Goal: Task Accomplishment & Management: Manage account settings

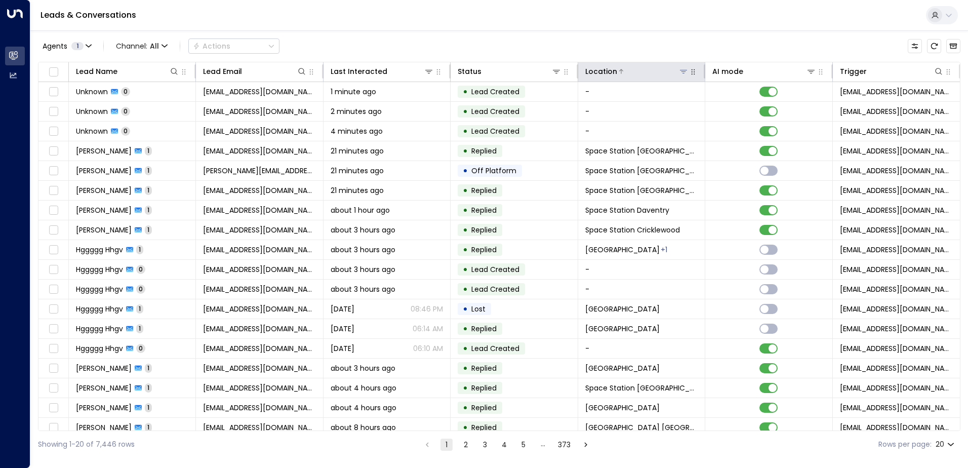
click at [682, 73] on icon at bounding box center [683, 71] width 8 height 8
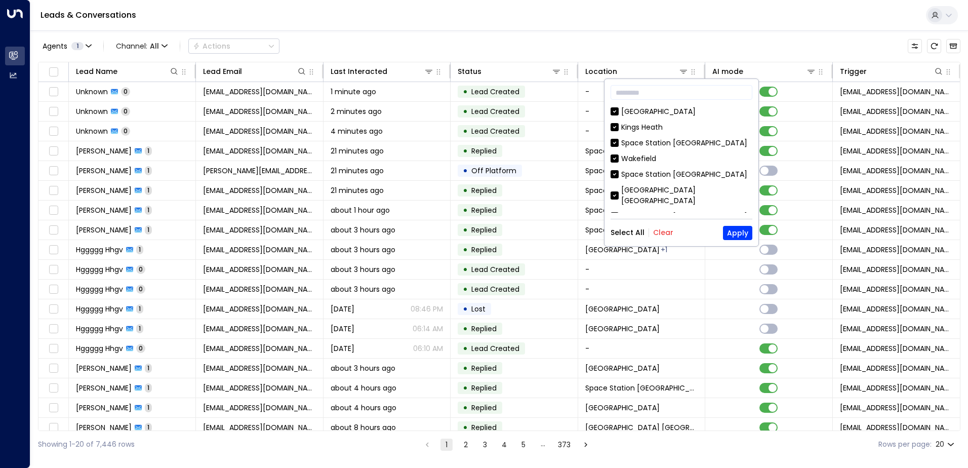
click at [663, 230] on button "Clear" at bounding box center [663, 232] width 20 height 8
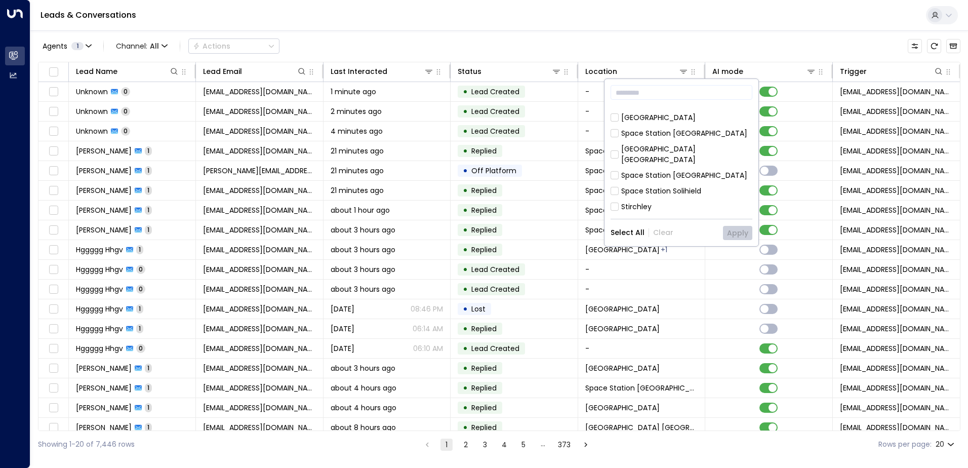
scroll to position [132, 0]
click at [682, 168] on div "Space Station [GEOGRAPHIC_DATA]" at bounding box center [684, 173] width 126 height 11
click at [737, 233] on button "Apply" at bounding box center [737, 233] width 29 height 14
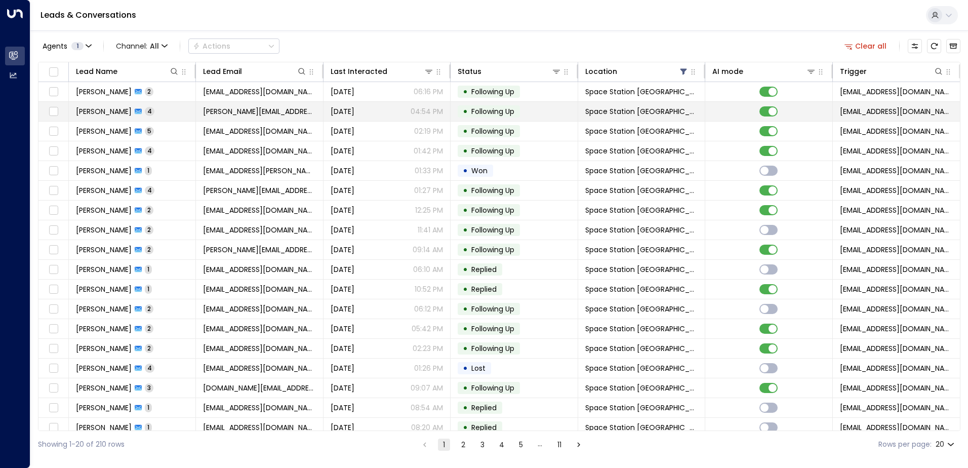
click at [146, 113] on span "4" at bounding box center [150, 111] width 10 height 9
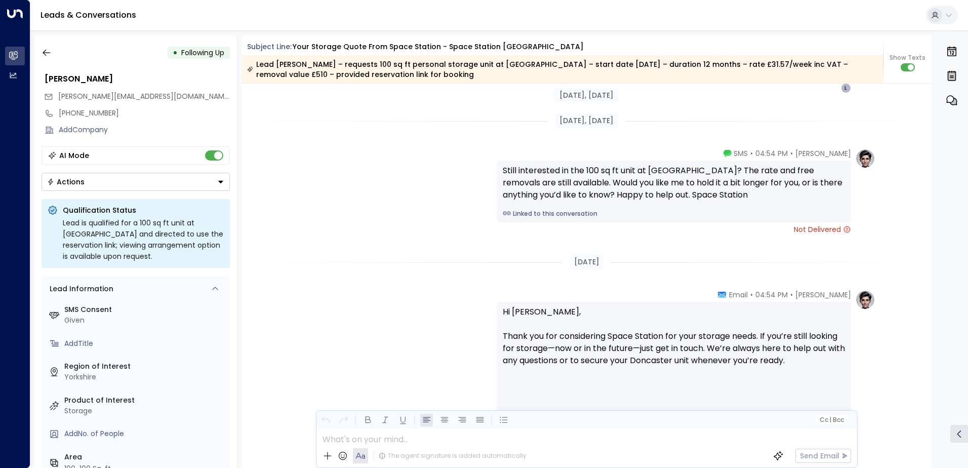
scroll to position [1727, 0]
click at [44, 48] on icon "button" at bounding box center [47, 53] width 10 height 10
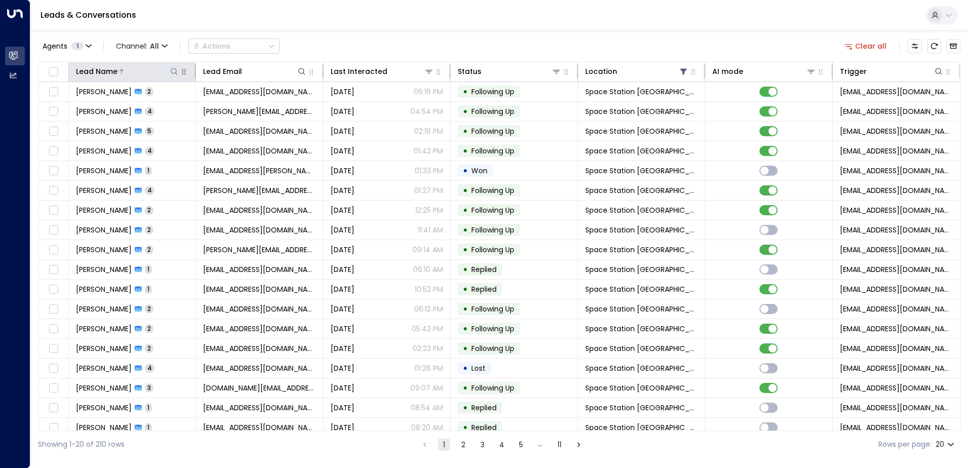
click at [173, 77] on div "Lead Name" at bounding box center [127, 71] width 103 height 12
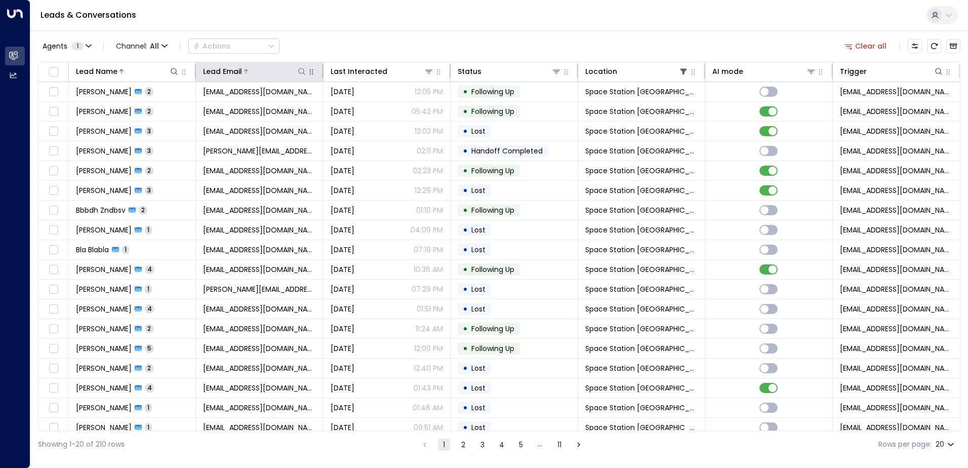
click at [270, 72] on div at bounding box center [274, 71] width 64 height 10
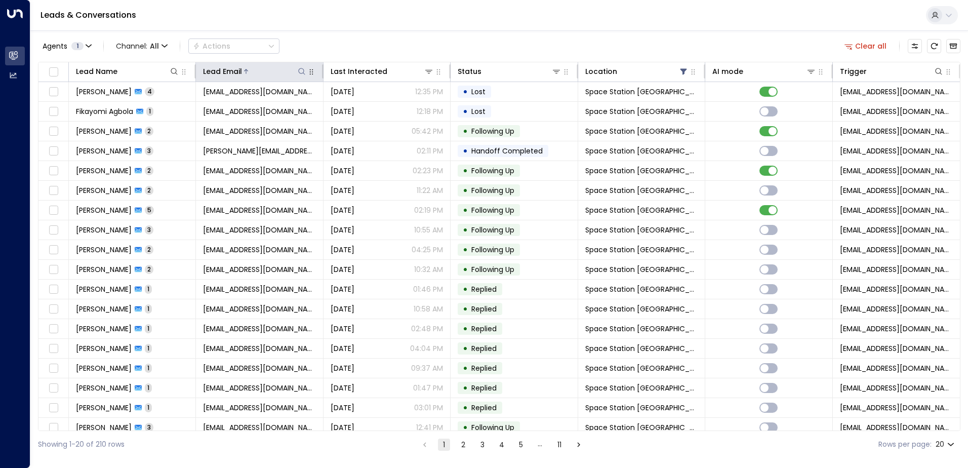
click at [300, 73] on icon at bounding box center [302, 71] width 8 height 8
type input "**********"
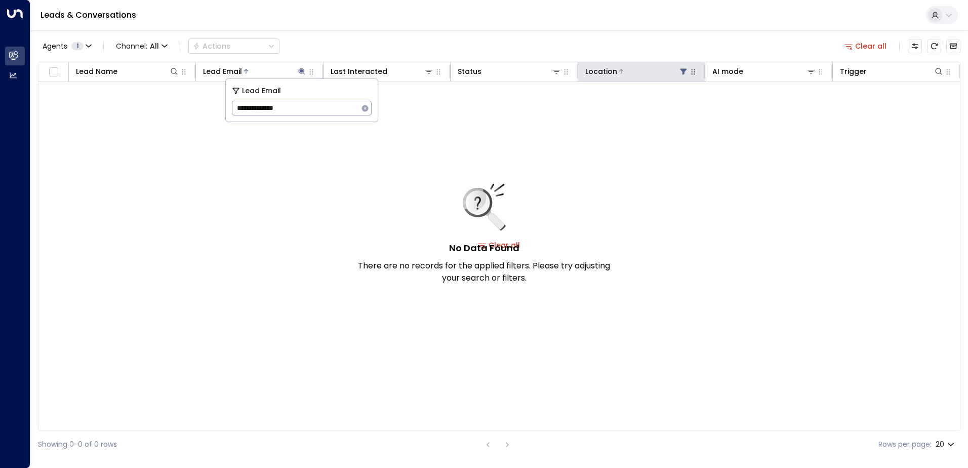
click at [684, 70] on icon at bounding box center [683, 72] width 7 height 6
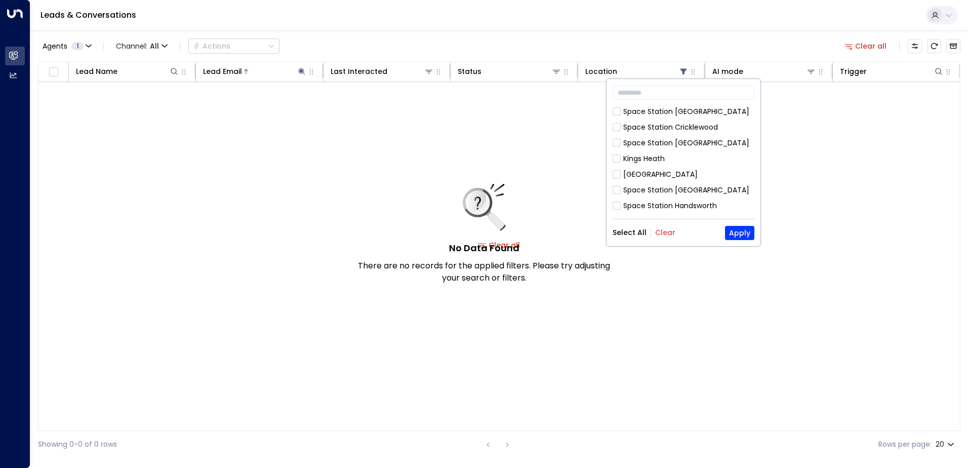
click at [664, 234] on button "Clear" at bounding box center [665, 232] width 20 height 8
click at [728, 238] on button "Apply" at bounding box center [739, 233] width 29 height 14
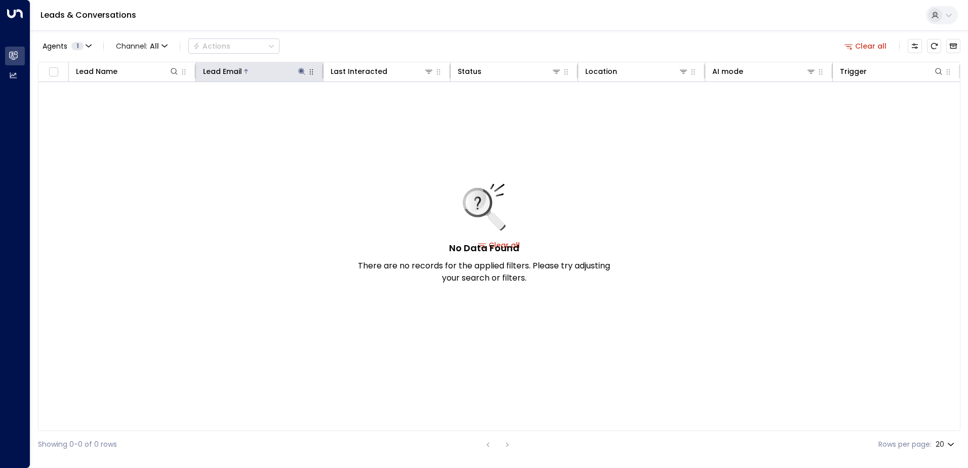
click at [300, 68] on icon at bounding box center [302, 71] width 8 height 8
click at [256, 109] on input "**********" at bounding box center [295, 108] width 127 height 19
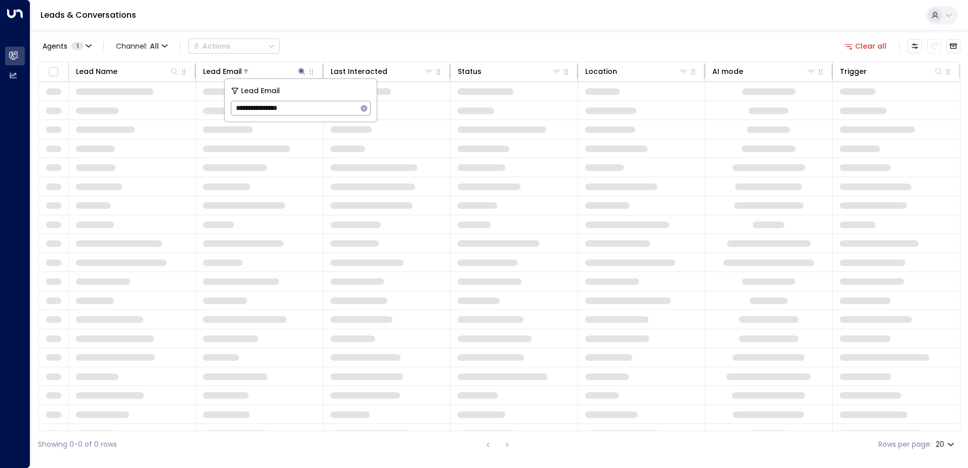
type input "**********"
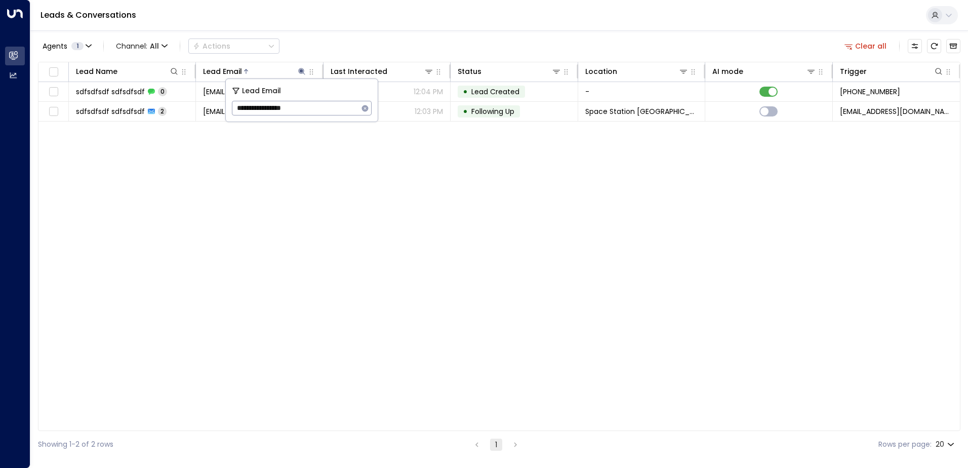
click at [281, 172] on div "Lead Name Lead Email Last Interacted Status Location AI mode Trigger sdfsdfsdf …" at bounding box center [499, 246] width 922 height 369
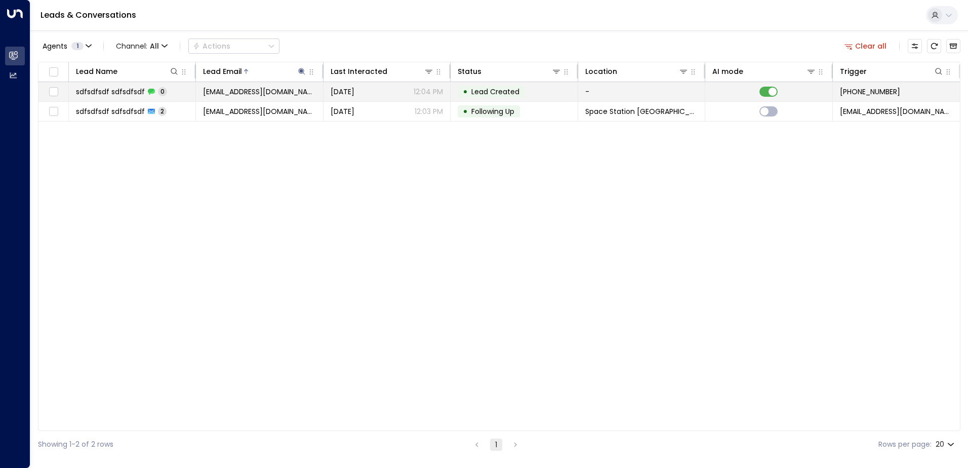
click at [118, 92] on span "sdfsdfsdf sdfsdfsdf" at bounding box center [110, 92] width 69 height 10
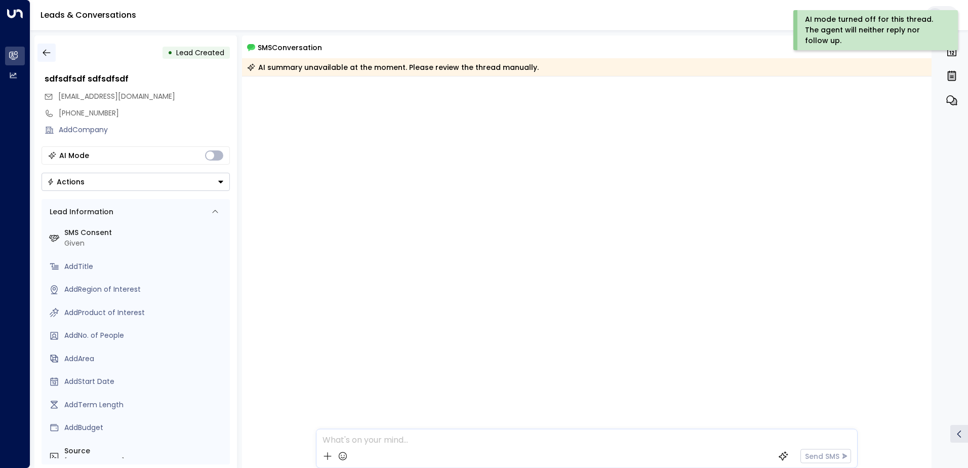
click at [42, 48] on icon "button" at bounding box center [47, 53] width 10 height 10
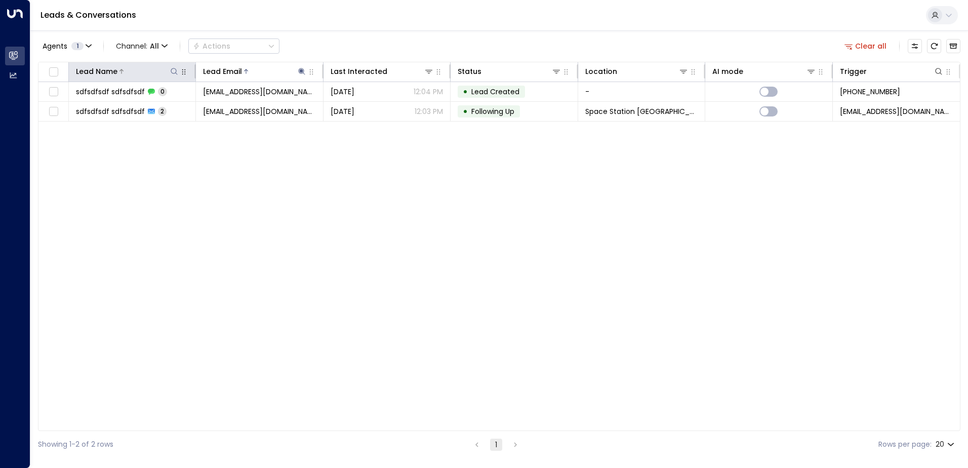
click at [138, 77] on div "Lead Name" at bounding box center [127, 71] width 103 height 12
click at [651, 75] on div at bounding box center [652, 71] width 71 height 10
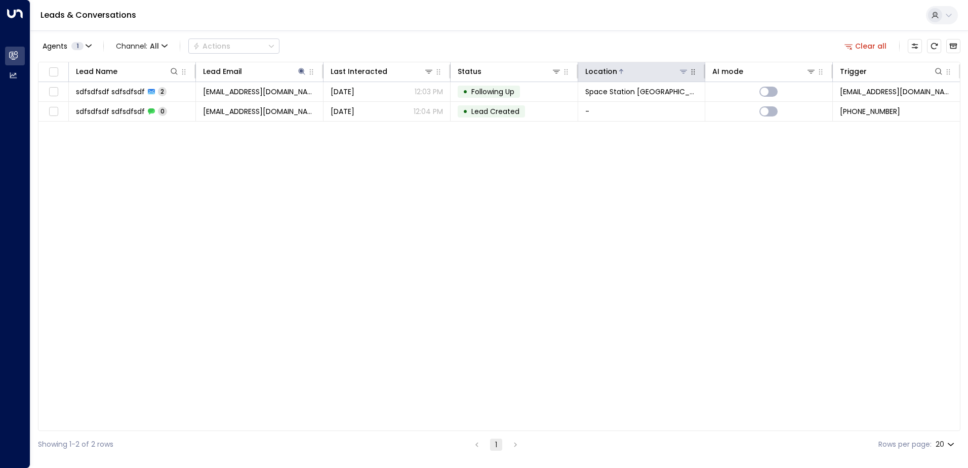
click at [678, 71] on button at bounding box center [683, 71] width 10 height 10
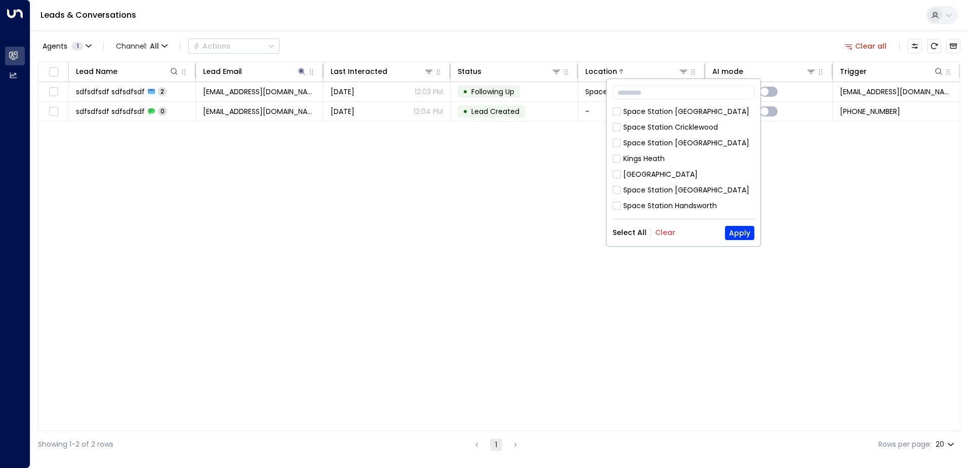
click at [660, 231] on button "Clear" at bounding box center [665, 232] width 20 height 8
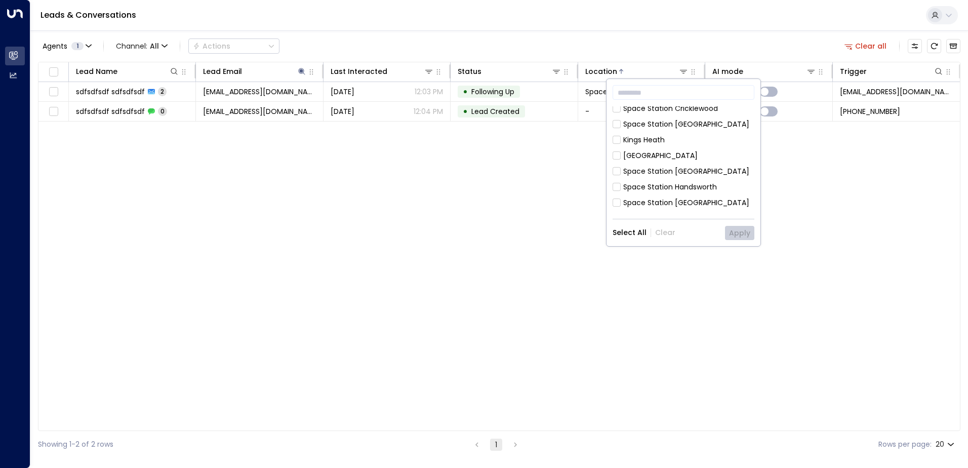
scroll to position [51, 0]
drag, startPoint x: 750, startPoint y: 131, endPoint x: 750, endPoint y: 165, distance: 33.9
click at [750, 165] on div "[GEOGRAPHIC_DATA] [GEOGRAPHIC_DATA] [GEOGRAPHIC_DATA] [GEOGRAPHIC_DATA] [GEOGRA…" at bounding box center [683, 159] width 142 height 106
click at [698, 220] on div "Space Station [GEOGRAPHIC_DATA]" at bounding box center [686, 225] width 126 height 11
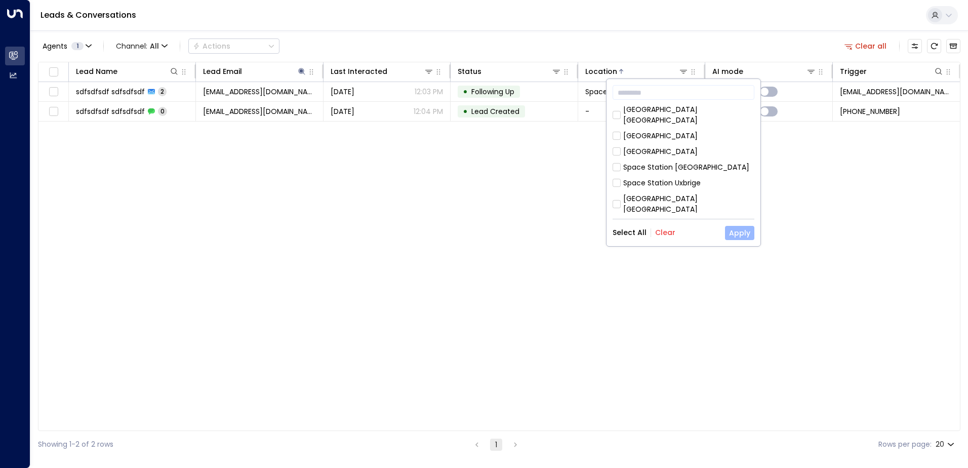
click at [738, 239] on button "Apply" at bounding box center [739, 233] width 29 height 14
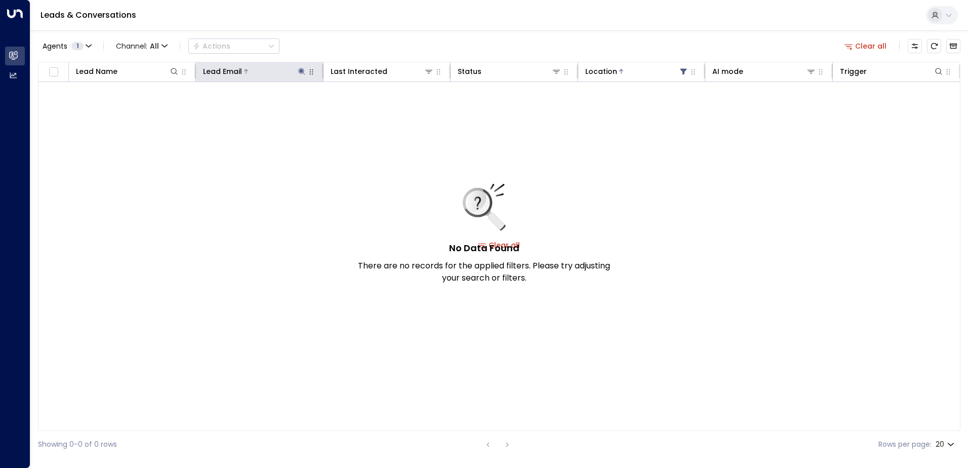
click at [300, 70] on icon at bounding box center [301, 71] width 7 height 7
drag, startPoint x: 311, startPoint y: 107, endPoint x: 233, endPoint y: 105, distance: 77.5
click at [233, 105] on input "**********" at bounding box center [295, 108] width 127 height 19
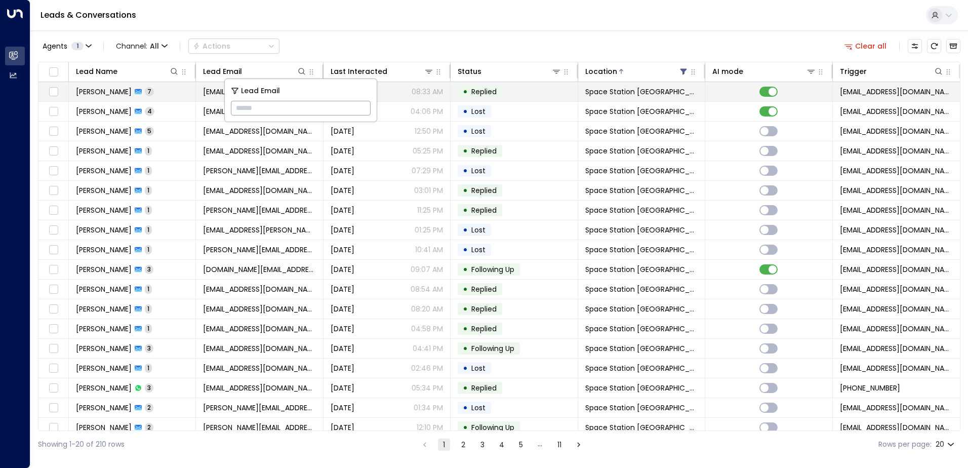
click at [110, 95] on span "[PERSON_NAME]" at bounding box center [104, 92] width 56 height 10
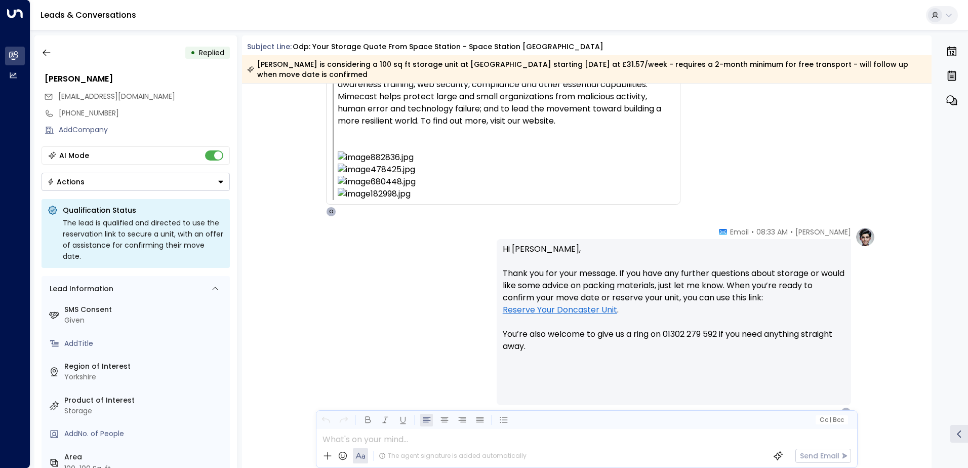
scroll to position [3011, 0]
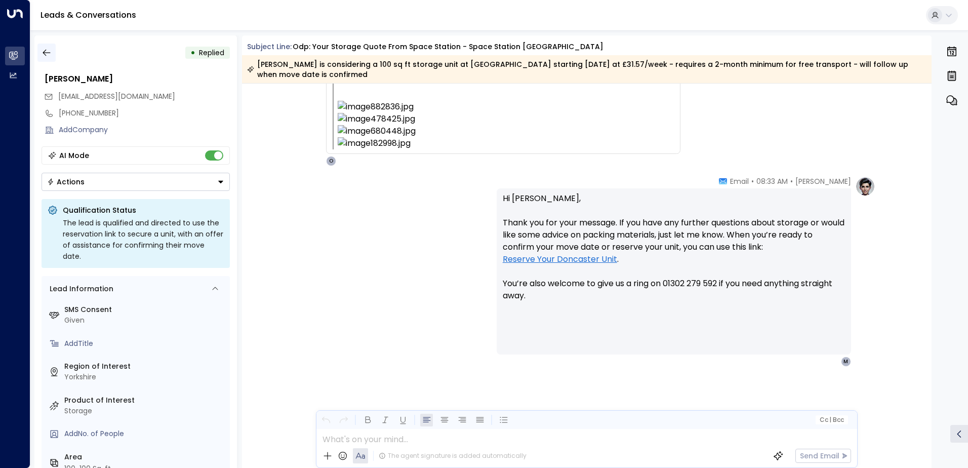
click at [47, 50] on icon "button" at bounding box center [47, 53] width 10 height 10
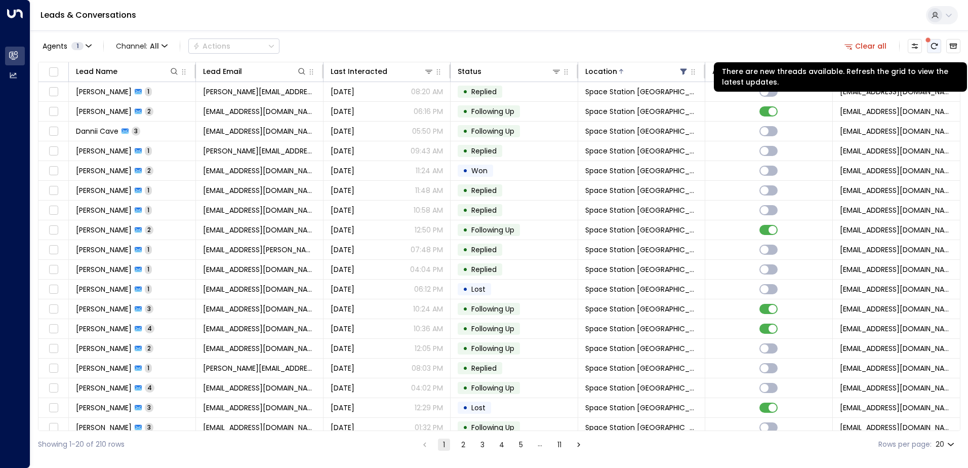
click at [932, 44] on icon "There are new threads available. Refresh the grid to view the latest updates." at bounding box center [934, 46] width 8 height 8
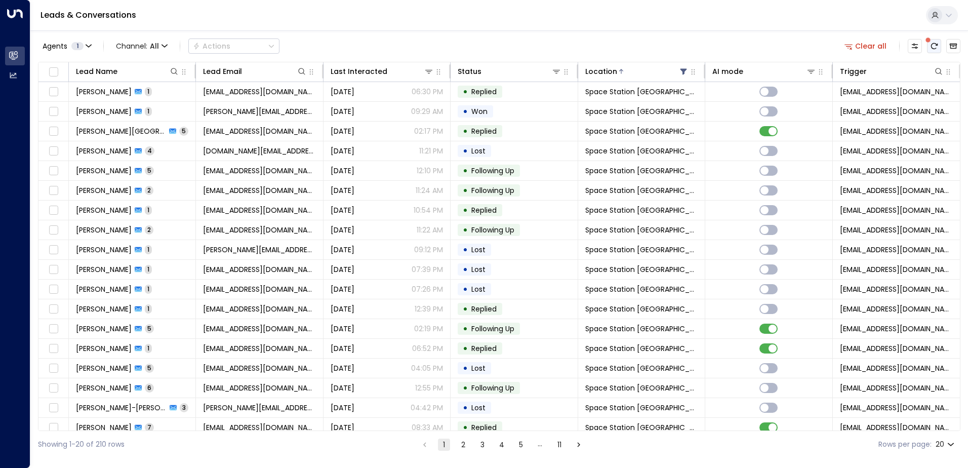
click at [930, 46] on icon "There are new threads available. Refresh the grid to view the latest updates." at bounding box center [934, 46] width 8 height 8
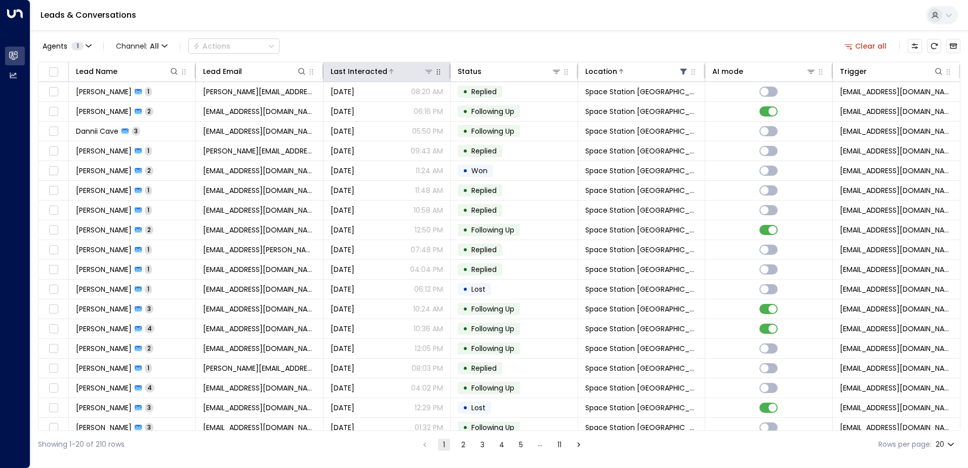
click at [387, 76] on div at bounding box center [410, 71] width 47 height 10
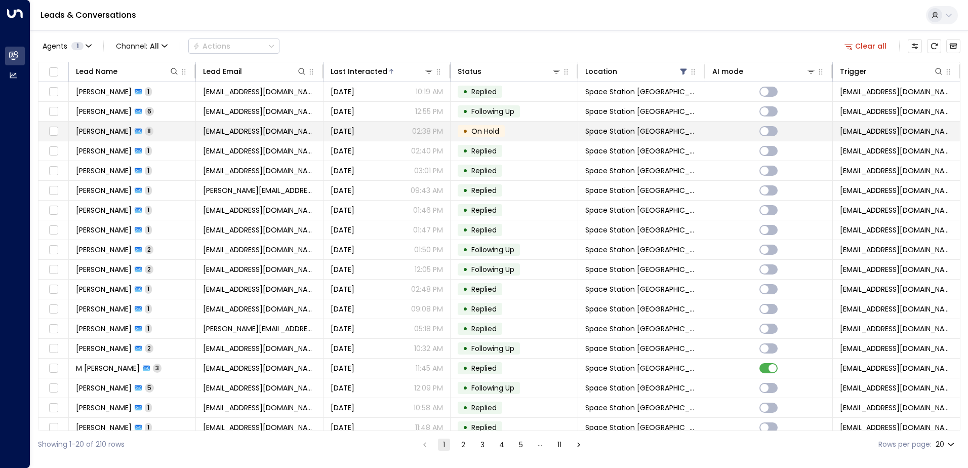
click at [89, 132] on span "[PERSON_NAME]" at bounding box center [104, 131] width 56 height 10
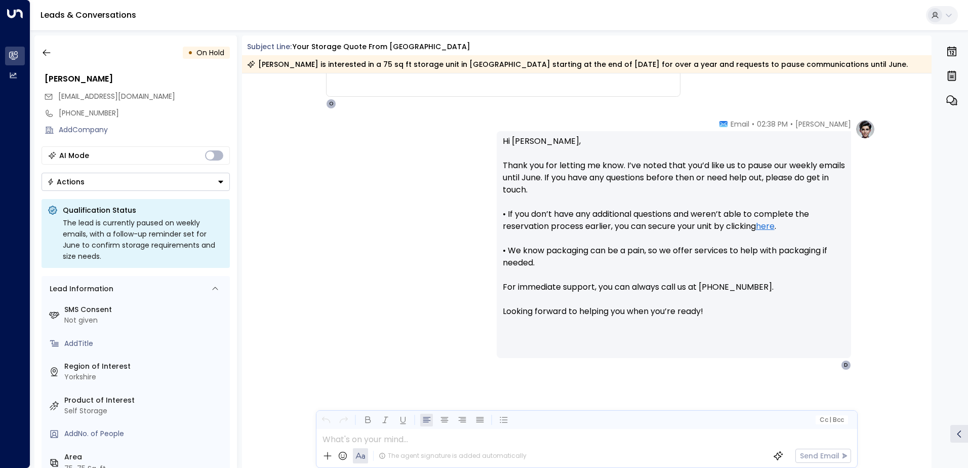
scroll to position [2342, 0]
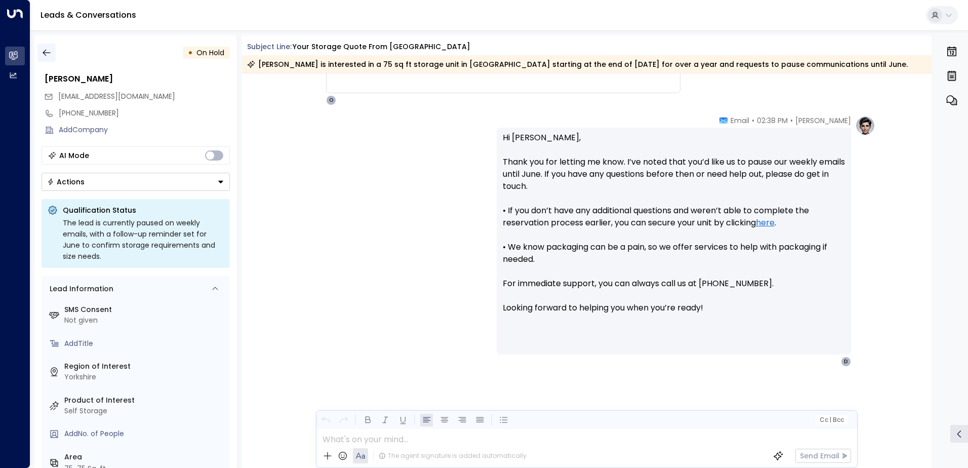
click at [45, 51] on icon "button" at bounding box center [47, 53] width 8 height 7
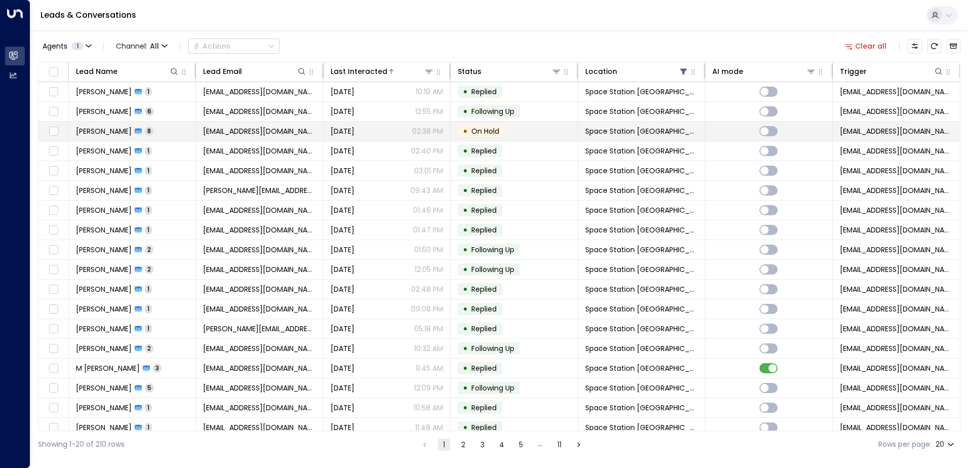
click at [335, 131] on span "[DATE]" at bounding box center [343, 131] width 24 height 10
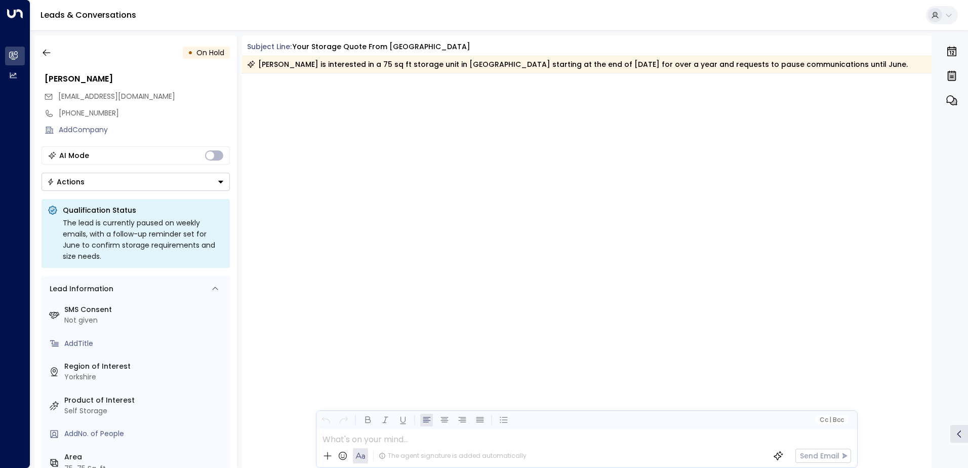
scroll to position [2243, 0]
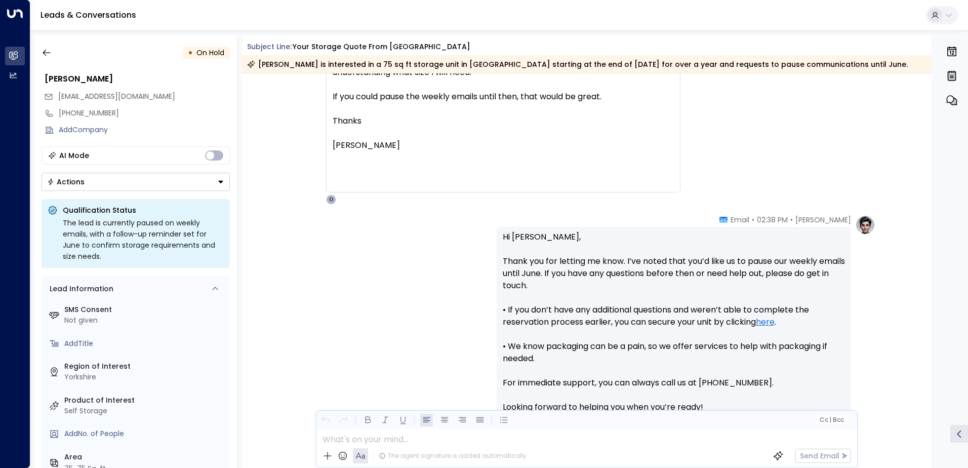
click at [216, 179] on button "Actions" at bounding box center [136, 182] width 188 height 18
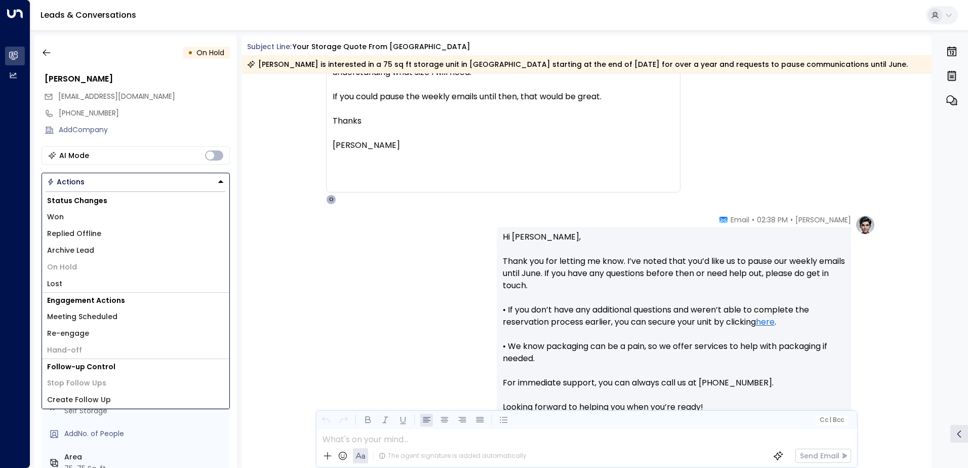
click at [57, 219] on span "Won" at bounding box center [55, 217] width 17 height 11
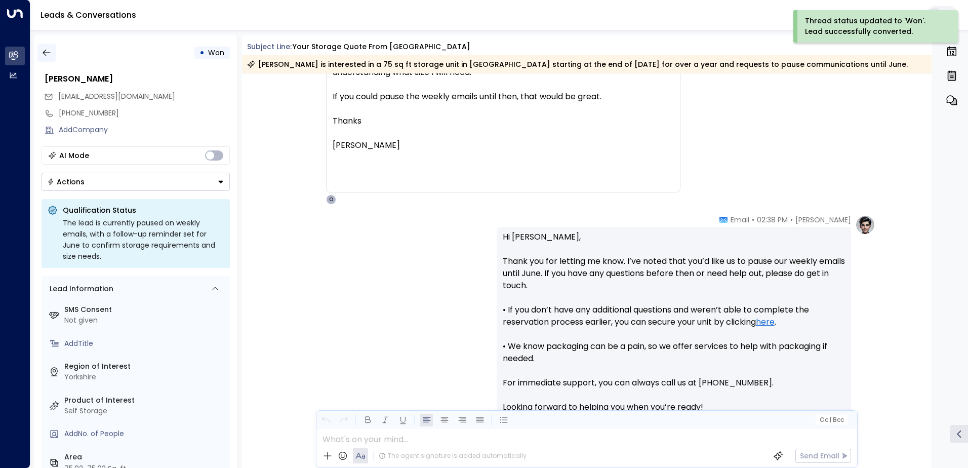
click at [49, 55] on icon "button" at bounding box center [47, 53] width 10 height 10
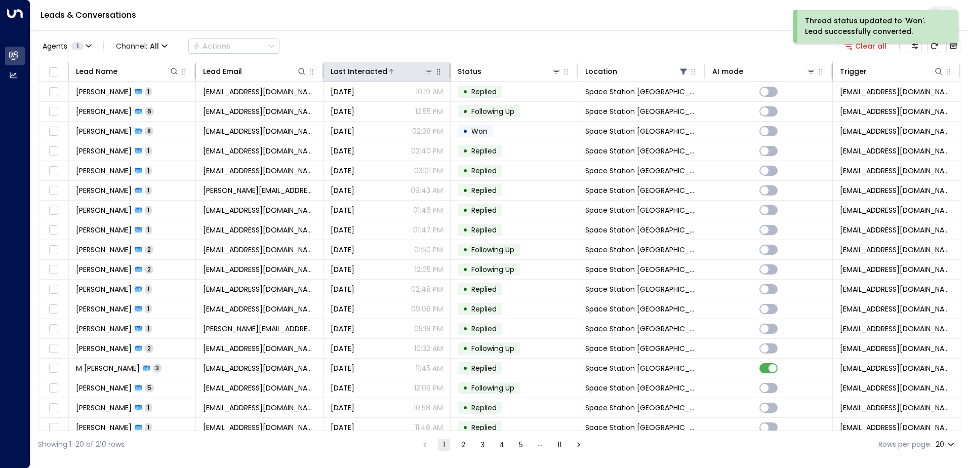
click at [393, 73] on div at bounding box center [410, 71] width 47 height 10
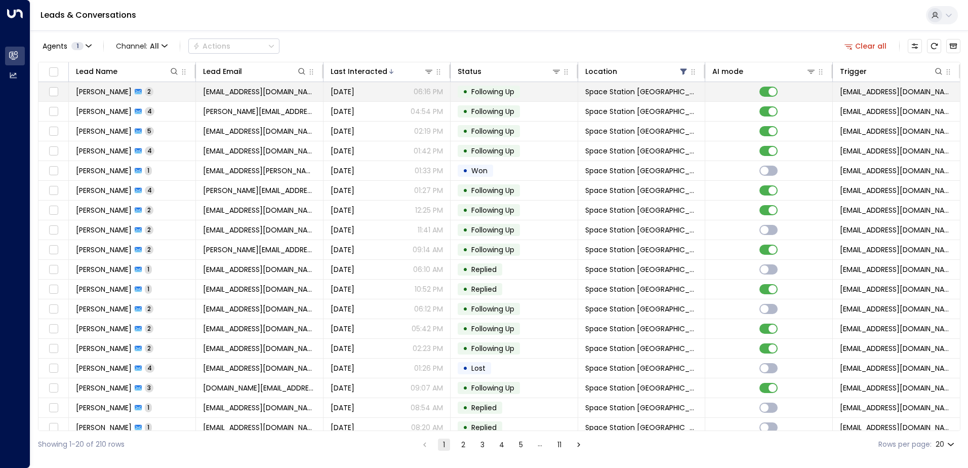
click at [115, 92] on span "[PERSON_NAME]" at bounding box center [104, 92] width 56 height 10
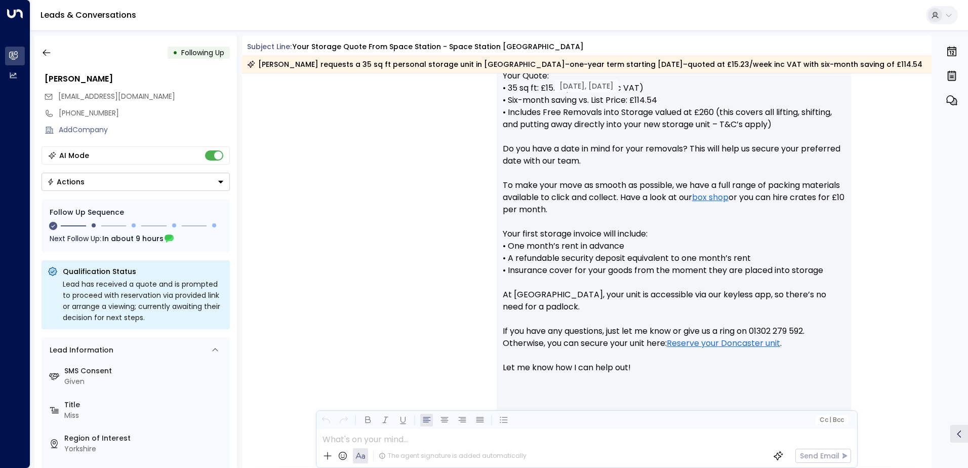
scroll to position [370, 0]
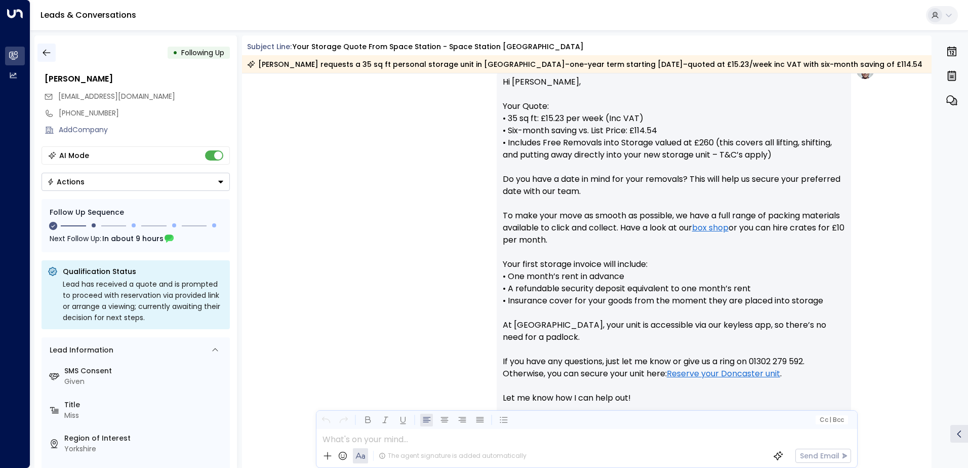
click at [51, 57] on icon "button" at bounding box center [47, 53] width 10 height 10
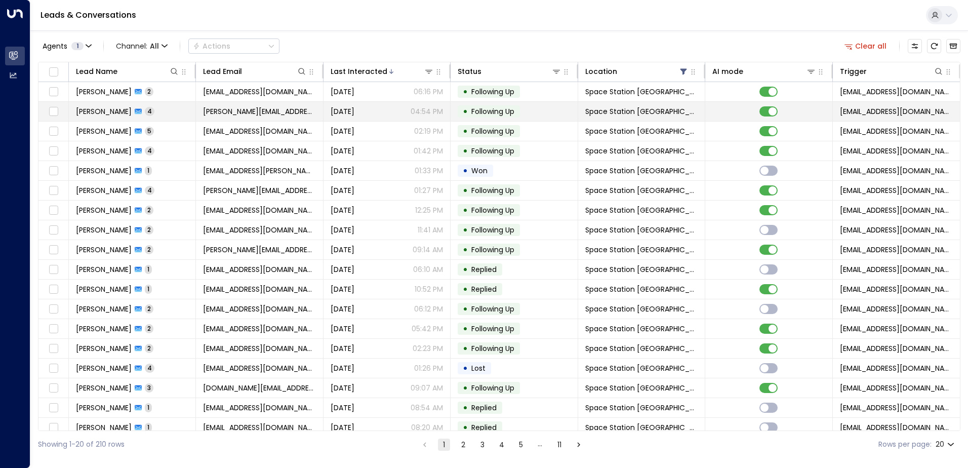
click at [103, 113] on span "[PERSON_NAME]" at bounding box center [104, 111] width 56 height 10
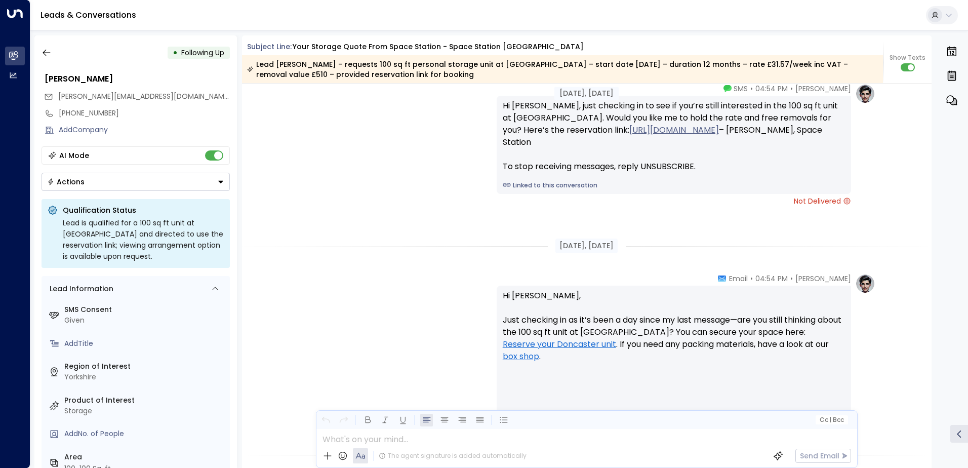
scroll to position [1083, 0]
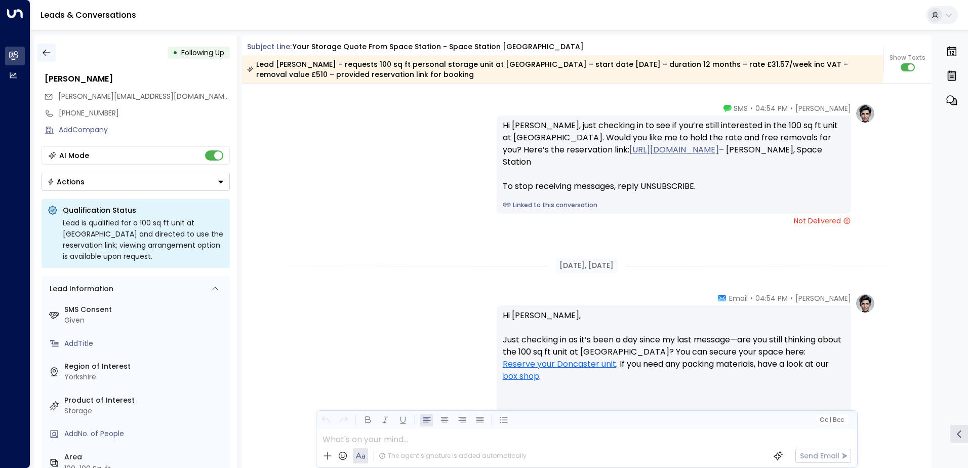
click at [47, 55] on icon "button" at bounding box center [47, 53] width 10 height 10
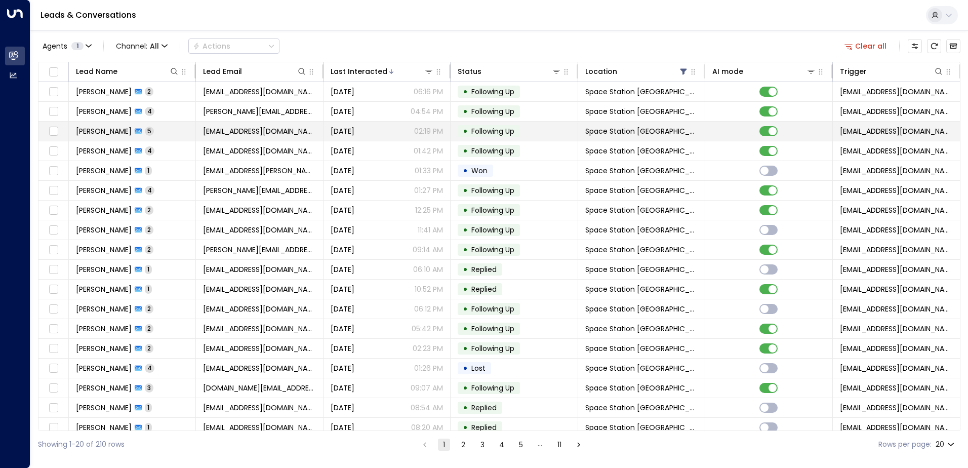
click at [116, 137] on td "[PERSON_NAME] 5" at bounding box center [132, 130] width 127 height 19
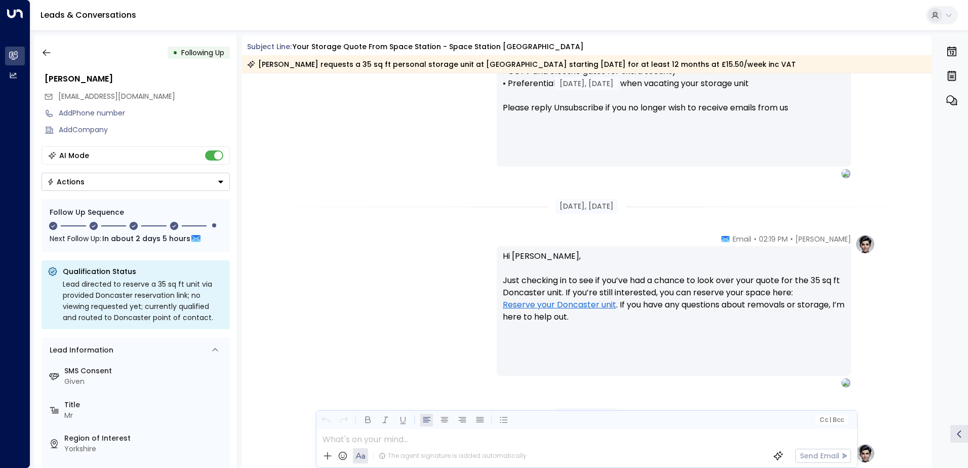
scroll to position [959, 0]
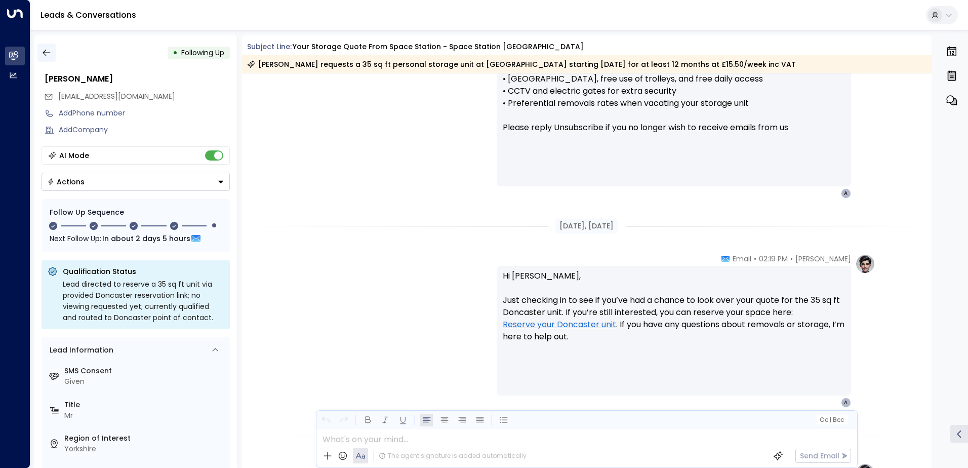
click at [50, 51] on icon "button" at bounding box center [47, 53] width 10 height 10
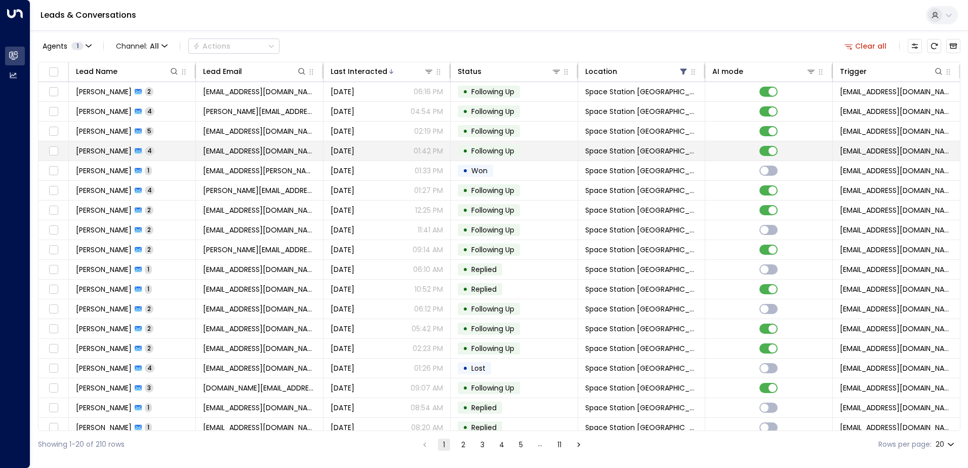
click at [103, 148] on span "[PERSON_NAME]" at bounding box center [104, 151] width 56 height 10
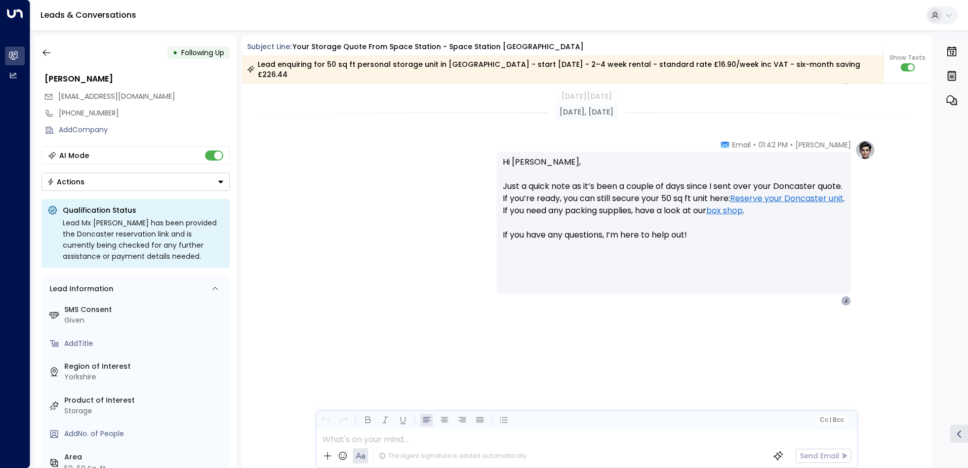
scroll to position [687, 0]
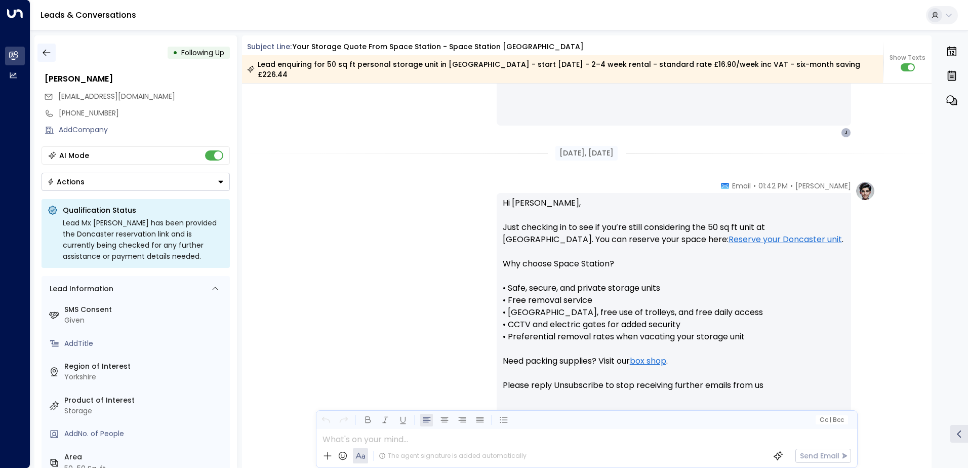
click at [44, 56] on icon "button" at bounding box center [47, 53] width 10 height 10
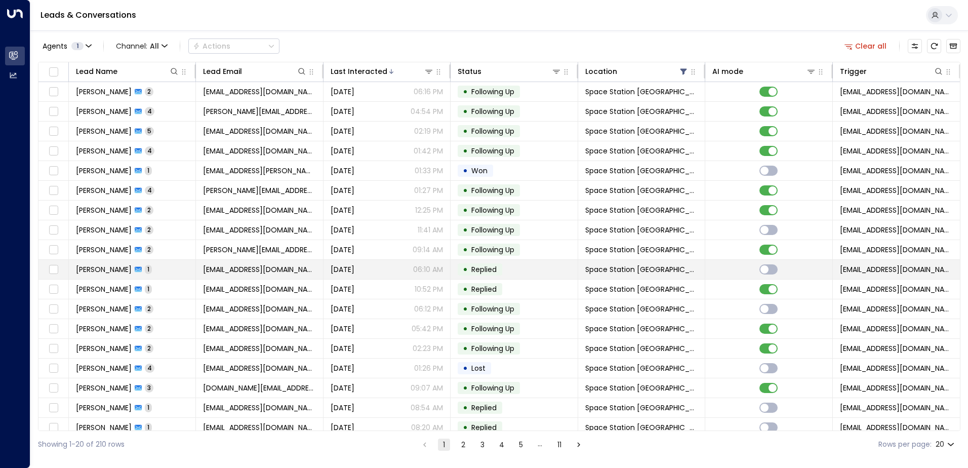
click at [135, 267] on div "[PERSON_NAME] 1" at bounding box center [114, 269] width 76 height 10
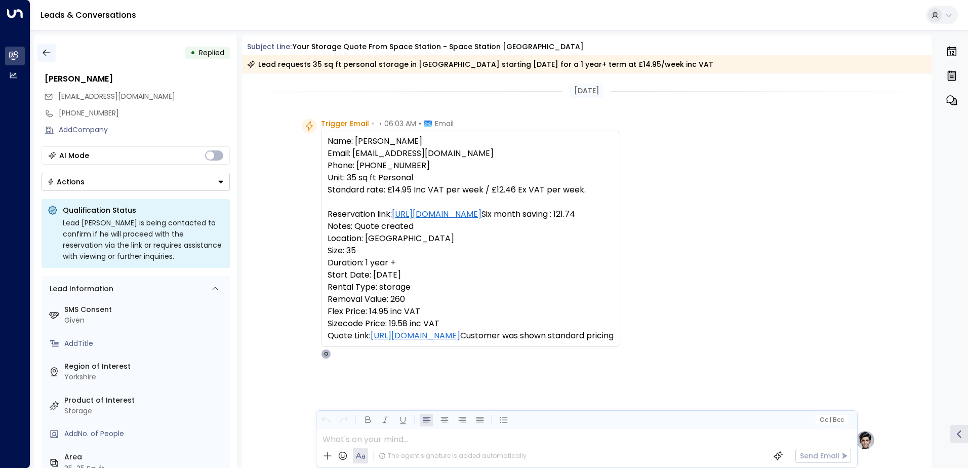
click at [54, 55] on button "button" at bounding box center [46, 53] width 18 height 18
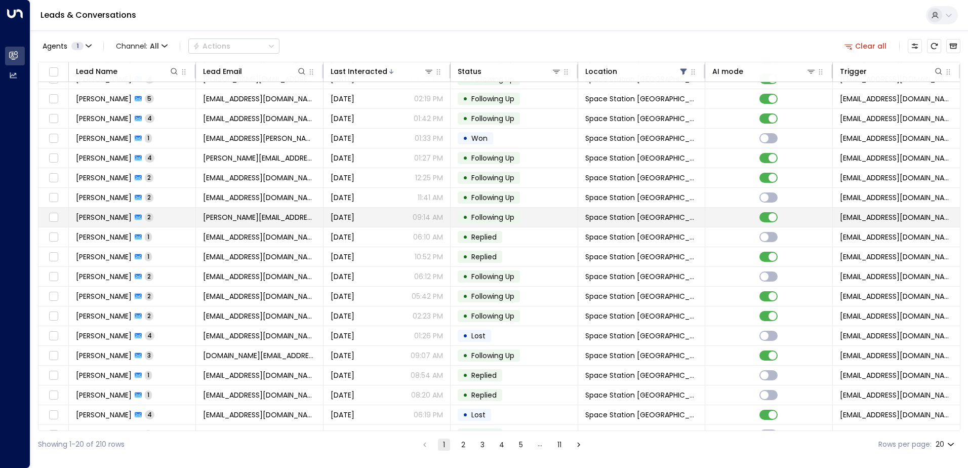
scroll to position [50, 0]
